Goal: Task Accomplishment & Management: Manage account settings

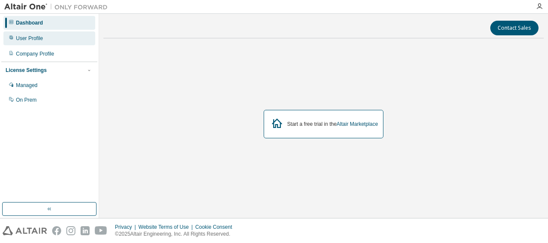
click at [24, 42] on div "User Profile" at bounding box center [49, 38] width 92 height 14
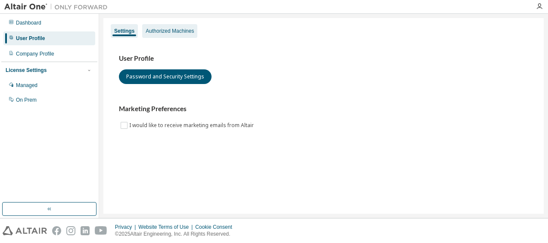
click at [164, 30] on div "Authorized Machines" at bounding box center [170, 31] width 48 height 7
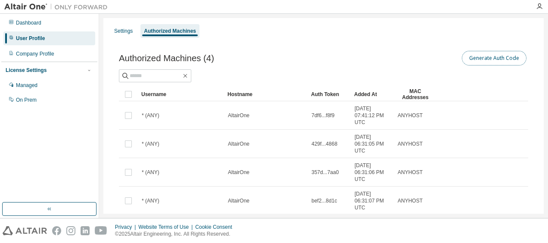
click at [493, 59] on button "Generate Auth Code" at bounding box center [494, 58] width 65 height 15
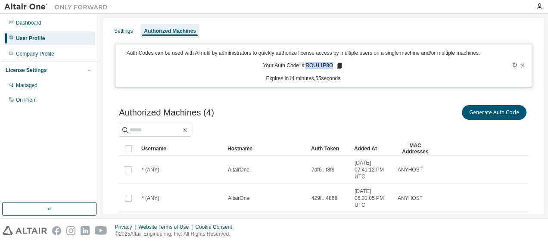
drag, startPoint x: 306, startPoint y: 67, endPoint x: 330, endPoint y: 67, distance: 24.1
click at [330, 67] on p "Your Auth Code is: ROU11P8O" at bounding box center [303, 66] width 81 height 8
copy p "ROU11P8O"
click at [54, 38] on div "User Profile" at bounding box center [49, 38] width 92 height 14
click at [319, 68] on p "Your Auth Code is: ROU11P8O" at bounding box center [303, 66] width 81 height 8
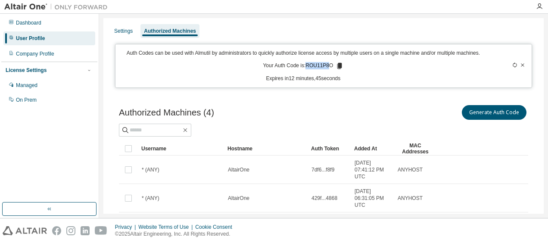
drag, startPoint x: 304, startPoint y: 65, endPoint x: 326, endPoint y: 63, distance: 22.1
click at [326, 63] on p "Your Auth Code is: ROU11P8O" at bounding box center [303, 66] width 81 height 8
drag, startPoint x: 326, startPoint y: 63, endPoint x: 317, endPoint y: 65, distance: 9.0
click at [323, 67] on p "Your Auth Code is: ROU11P8O" at bounding box center [303, 66] width 81 height 8
click at [317, 65] on p "Your Auth Code is: ROU11P8O" at bounding box center [303, 66] width 81 height 8
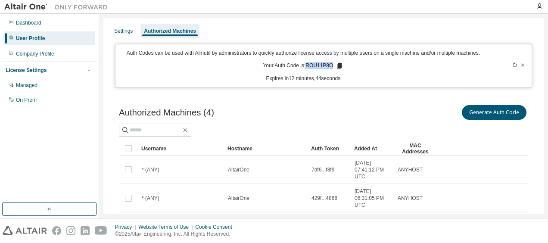
click at [317, 65] on p "Your Auth Code is: ROU11P8O" at bounding box center [303, 66] width 81 height 8
click at [337, 66] on icon at bounding box center [339, 66] width 5 height 6
click at [187, 128] on icon "button" at bounding box center [185, 130] width 4 height 4
click at [187, 130] on icon "button" at bounding box center [185, 130] width 4 height 4
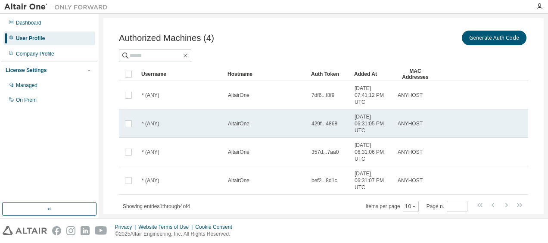
scroll to position [43, 0]
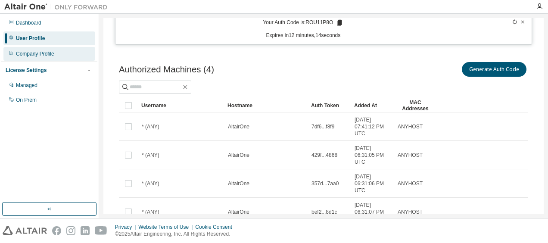
click at [51, 56] on div "Company Profile" at bounding box center [35, 53] width 38 height 7
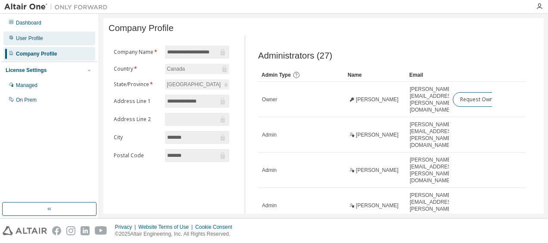
click at [58, 39] on div "User Profile" at bounding box center [49, 38] width 92 height 14
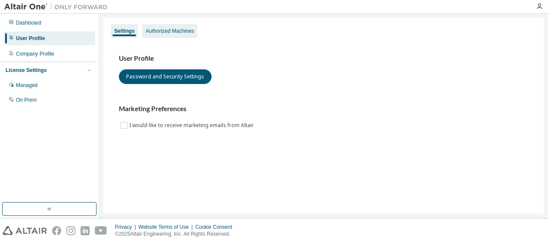
click at [153, 32] on div "Authorized Machines" at bounding box center [170, 31] width 48 height 7
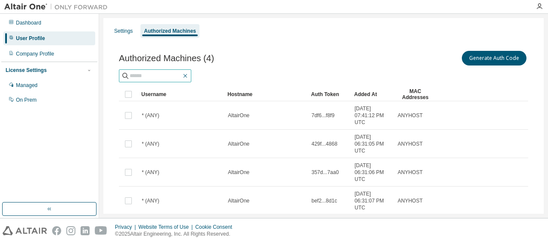
click at [189, 76] on icon "button" at bounding box center [185, 75] width 7 height 7
click at [71, 34] on div "User Profile" at bounding box center [49, 38] width 92 height 14
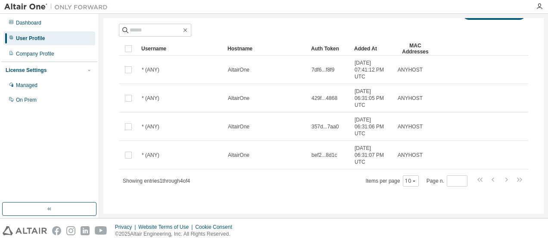
scroll to position [3, 0]
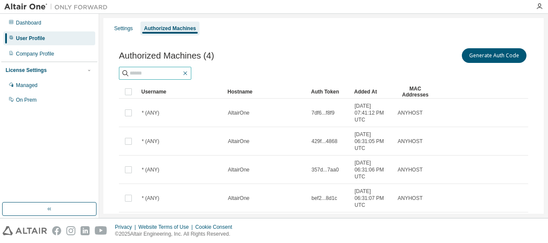
click at [187, 72] on icon "button" at bounding box center [185, 73] width 4 height 4
click at [174, 71] on input "text" at bounding box center [156, 73] width 52 height 9
type input "*********"
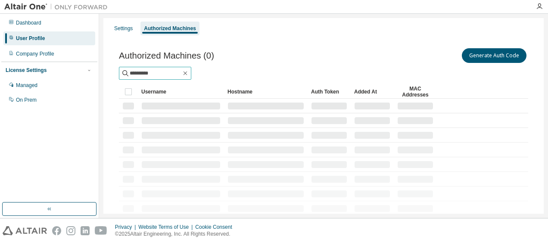
scroll to position [0, 0]
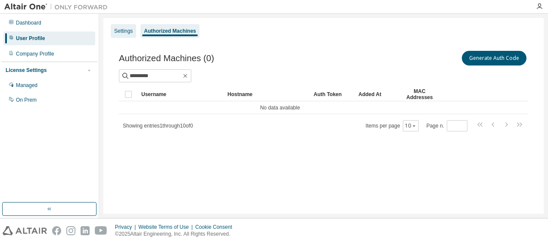
click at [124, 32] on div "Settings" at bounding box center [123, 31] width 19 height 7
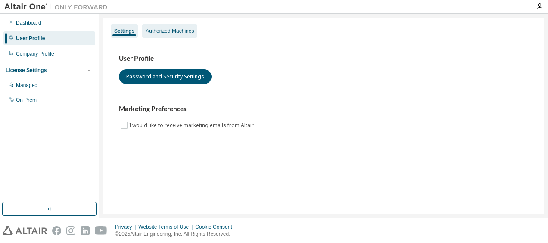
click at [164, 33] on div "Authorized Machines" at bounding box center [170, 31] width 48 height 7
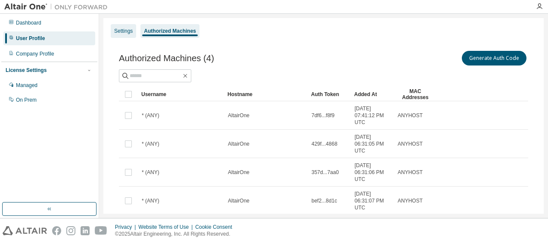
click at [118, 32] on div "Settings" at bounding box center [123, 31] width 19 height 7
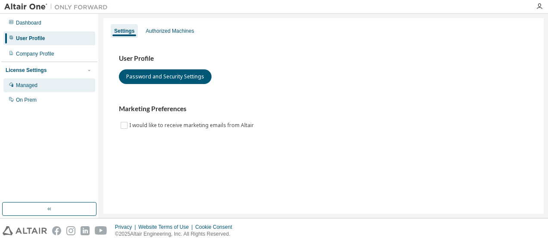
click at [30, 88] on div "Managed" at bounding box center [27, 85] width 22 height 7
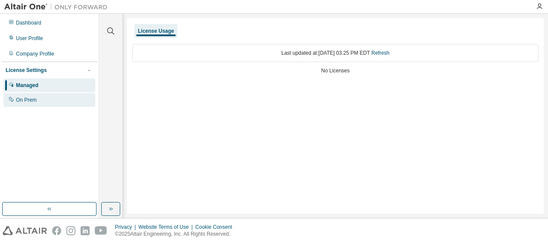
click at [34, 99] on div "On Prem" at bounding box center [26, 99] width 21 height 7
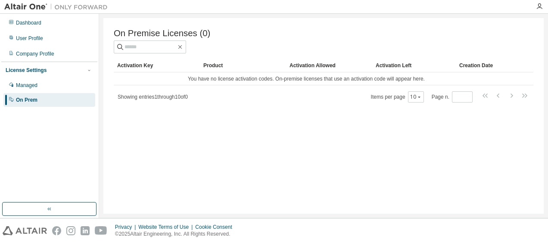
click at [57, 71] on div "License Settings" at bounding box center [49, 70] width 87 height 8
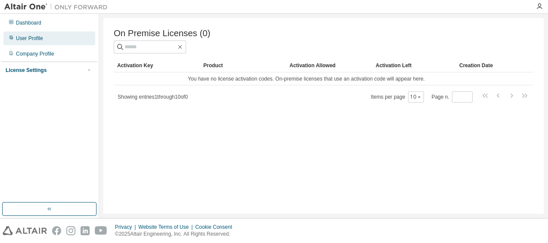
click at [42, 36] on div "User Profile" at bounding box center [49, 38] width 92 height 14
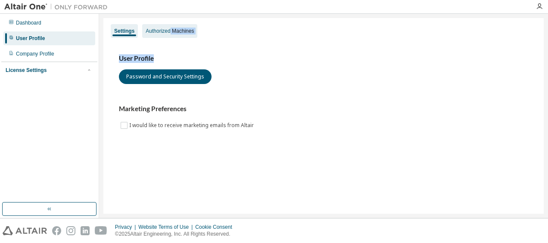
drag, startPoint x: 171, startPoint y: 40, endPoint x: 170, endPoint y: 28, distance: 11.7
click at [170, 28] on div "Settings Authorized Machines User Profile Password and Security Settings Market…" at bounding box center [323, 116] width 440 height 196
click at [170, 28] on div "Authorized Machines" at bounding box center [170, 31] width 48 height 7
